Goal: Information Seeking & Learning: Check status

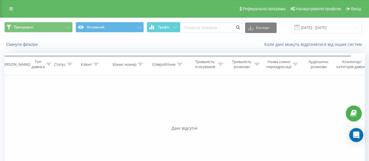
click at [94, 96] on div "Фільтрувати за умовою Дорівнює Введіть значення Скасувати OK Фільтрувати за умо…" at bounding box center [184, 140] width 360 height 131
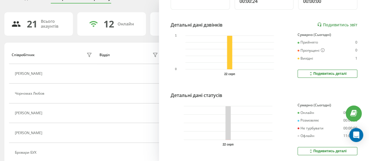
scroll to position [160, 0]
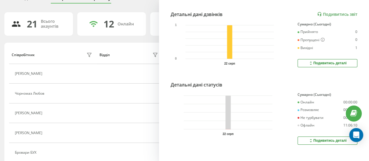
click at [325, 62] on div "Подивитись деталі" at bounding box center [327, 63] width 38 height 5
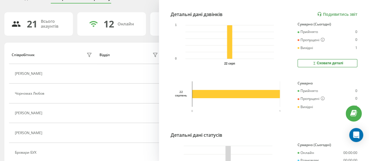
drag, startPoint x: 325, startPoint y: 62, endPoint x: 318, endPoint y: 84, distance: 23.1
click at [318, 84] on div "Приходченко Юлія sos-ukraineorg_Prykhodchenko Зведена статистика Сьогодні Всьог…" at bounding box center [264, 80] width 210 height 161
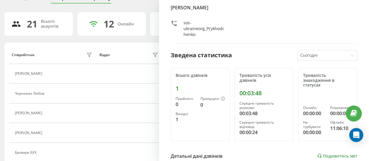
scroll to position [22, 0]
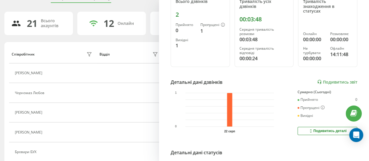
scroll to position [105, 0]
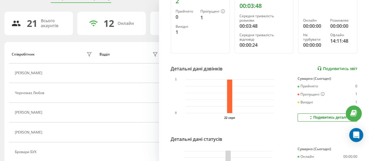
click at [323, 67] on link "Подивитись звіт" at bounding box center [337, 68] width 40 height 5
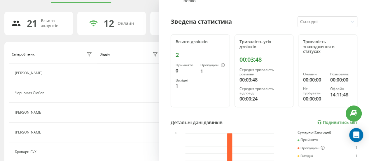
scroll to position [51, 0]
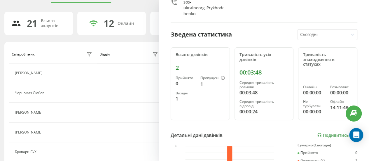
scroll to position [39, 0]
click at [221, 77] on icon at bounding box center [223, 78] width 4 height 4
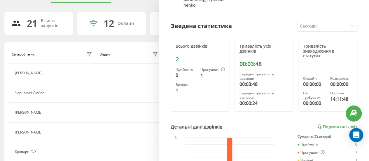
scroll to position [45, 0]
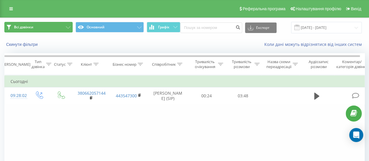
click at [69, 30] on button "Всі дзвінки" at bounding box center [38, 27] width 68 height 11
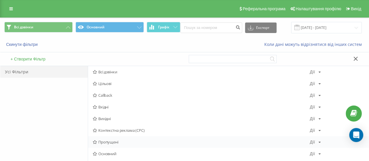
click at [107, 142] on span "Пропущені" at bounding box center [201, 142] width 217 height 4
